Goal: Check status: Check status

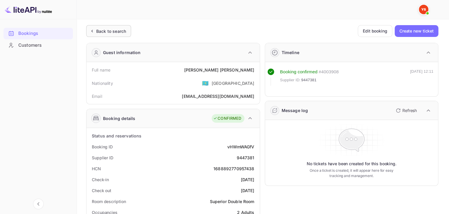
click at [99, 29] on div "Back to search" at bounding box center [111, 31] width 30 height 6
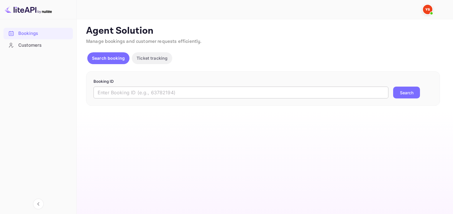
drag, startPoint x: 209, startPoint y: 96, endPoint x: 278, endPoint y: 96, distance: 69.0
click at [209, 96] on input "text" at bounding box center [240, 92] width 295 height 12
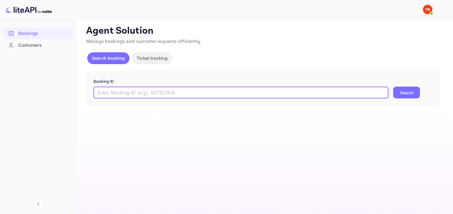
paste input "9658241"
type input "9658241"
click at [415, 91] on button "Search" at bounding box center [406, 92] width 27 height 12
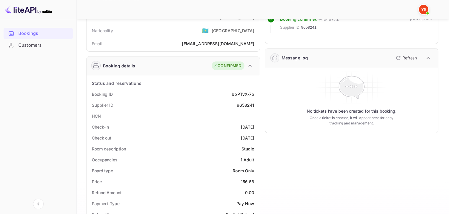
scroll to position [88, 0]
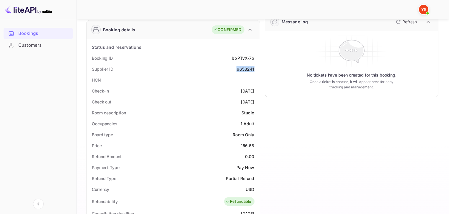
drag, startPoint x: 235, startPoint y: 68, endPoint x: 258, endPoint y: 68, distance: 23.6
click at [258, 68] on div "Status and reservations Booking ID bbPTvX-7b Supplier ID 9658241 HCN Check-in […" at bounding box center [172, 207] width 173 height 336
copy div "9658241"
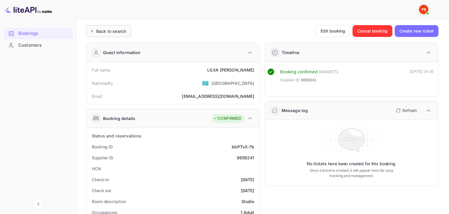
click at [93, 27] on div "Back to search" at bounding box center [108, 31] width 45 height 12
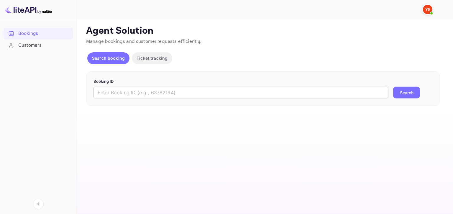
click at [126, 96] on input "text" at bounding box center [240, 92] width 295 height 12
paste input "9745933"
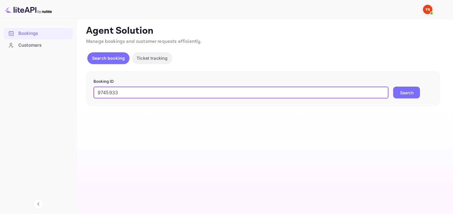
type input "9745933"
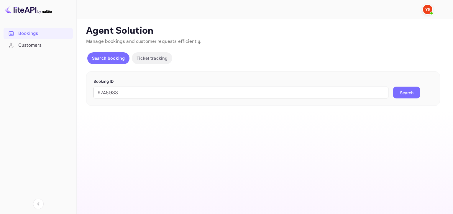
click at [412, 91] on button "Search" at bounding box center [406, 92] width 27 height 12
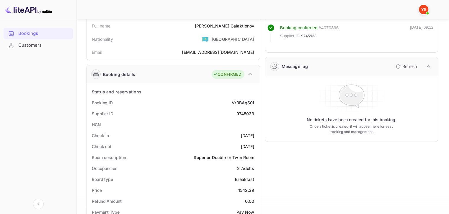
scroll to position [88, 0]
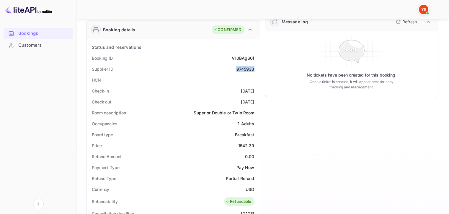
drag, startPoint x: 234, startPoint y: 68, endPoint x: 254, endPoint y: 69, distance: 20.1
click at [254, 69] on div "Supplier ID 9745933" at bounding box center [173, 68] width 168 height 11
copy div "9745933"
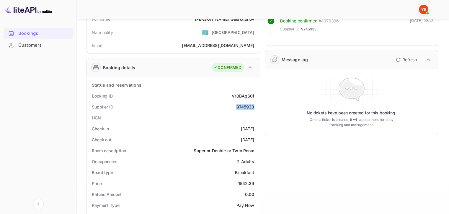
scroll to position [29, 0]
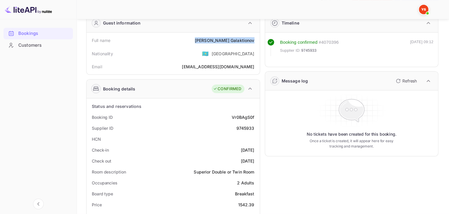
drag, startPoint x: 212, startPoint y: 39, endPoint x: 256, endPoint y: 38, distance: 43.7
click at [256, 38] on div "Full name [PERSON_NAME]" at bounding box center [173, 40] width 168 height 11
copy div "[PERSON_NAME]"
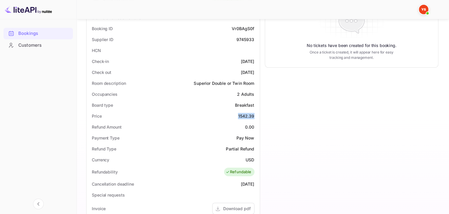
drag, startPoint x: 235, startPoint y: 115, endPoint x: 254, endPoint y: 114, distance: 18.6
click at [254, 114] on div "Price 1542.39" at bounding box center [173, 115] width 168 height 11
copy div "1542.39"
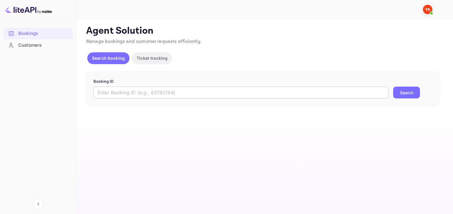
click at [179, 89] on input "text" at bounding box center [240, 92] width 295 height 12
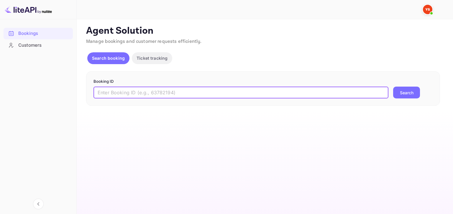
paste input "9746115"
type input "9746115"
click at [401, 93] on button "Search" at bounding box center [406, 92] width 27 height 12
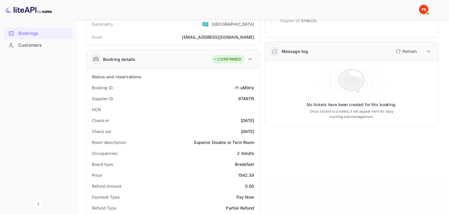
scroll to position [29, 0]
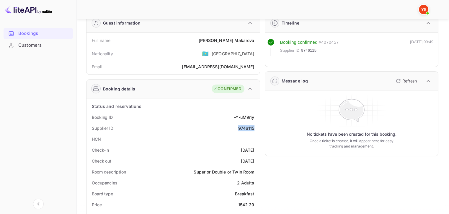
drag, startPoint x: 236, startPoint y: 130, endPoint x: 255, endPoint y: 127, distance: 19.1
click at [255, 127] on div "Supplier ID 9746115" at bounding box center [173, 127] width 168 height 11
copy div "9746115"
drag, startPoint x: 214, startPoint y: 39, endPoint x: 254, endPoint y: 38, distance: 40.1
click at [254, 38] on div "Full name Valentina Makarova" at bounding box center [173, 40] width 168 height 11
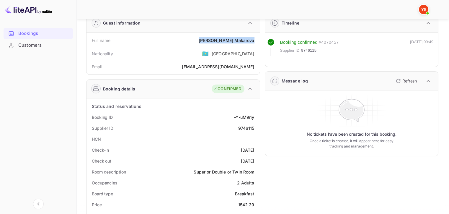
copy div "Valentina Makarova"
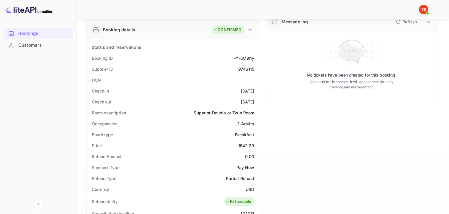
scroll to position [118, 0]
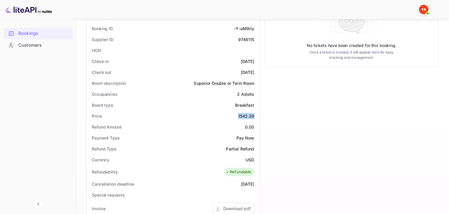
drag, startPoint x: 237, startPoint y: 112, endPoint x: 256, endPoint y: 114, distance: 19.6
click at [256, 114] on div "Price 1542.39" at bounding box center [173, 115] width 168 height 11
copy div "1542.39"
